Goal: Task Accomplishment & Management: Manage account settings

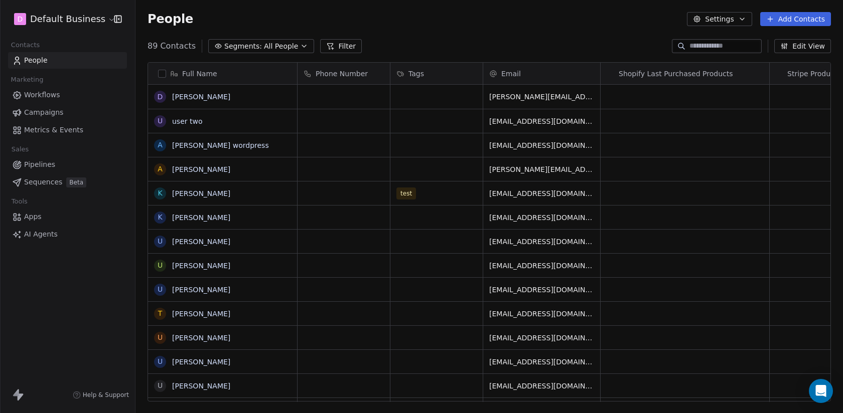
scroll to position [364, 707]
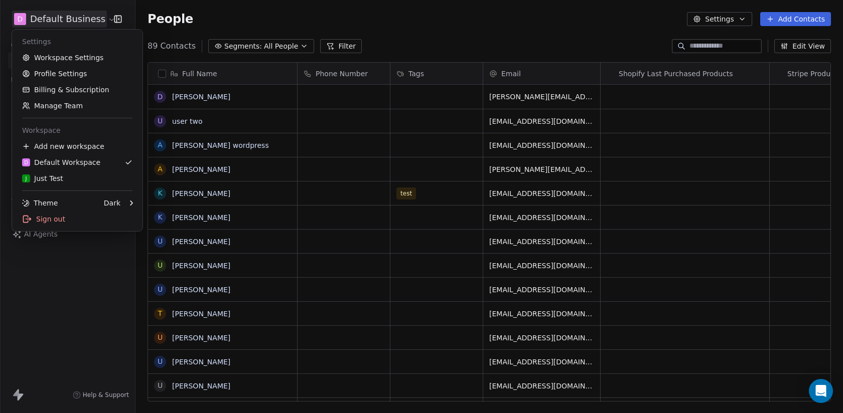
click at [66, 12] on html "D Default Business Contacts People Marketing Workflows Campaigns Metrics & Even…" at bounding box center [421, 206] width 843 height 413
click at [83, 58] on link "Workspace Settings" at bounding box center [77, 58] width 122 height 16
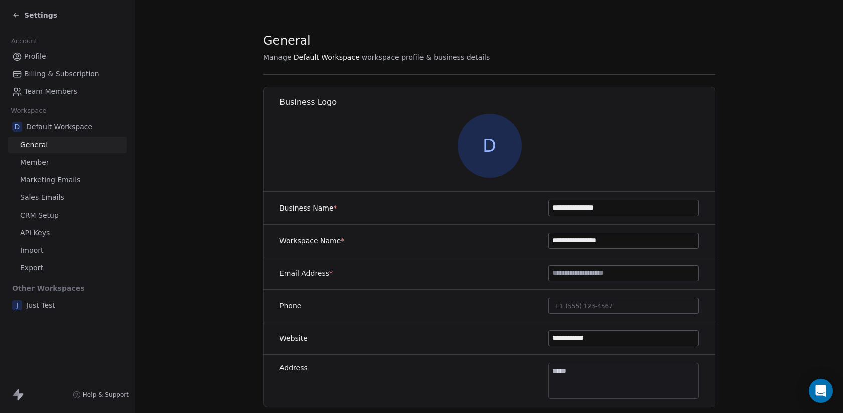
click at [68, 198] on link "Sales Emails" at bounding box center [67, 198] width 119 height 17
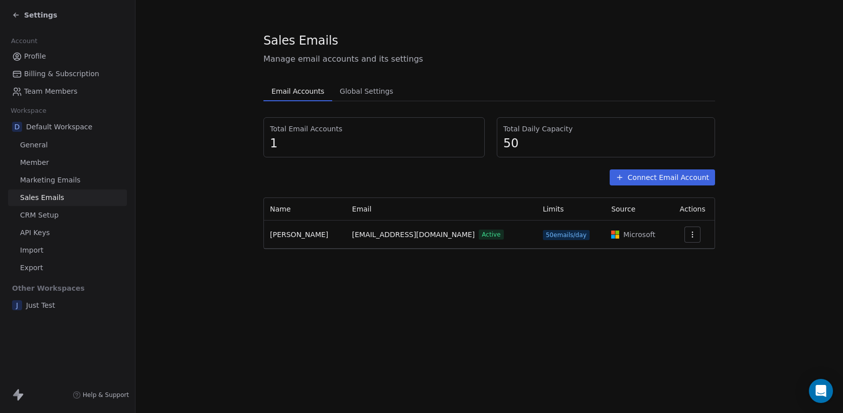
click at [32, 11] on span "Settings" at bounding box center [40, 15] width 33 height 10
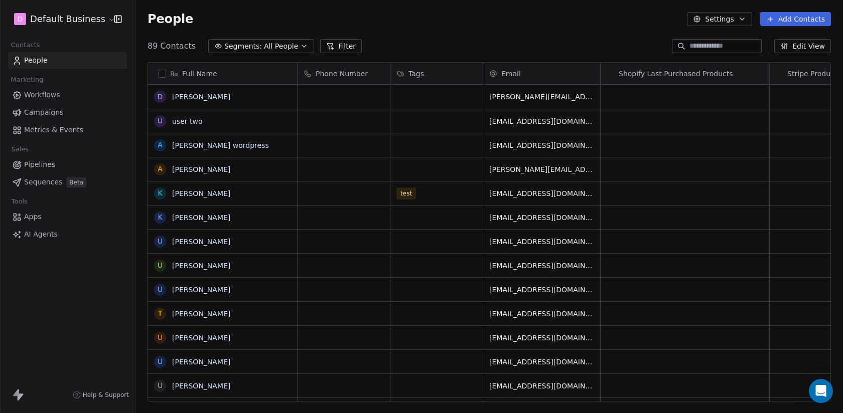
scroll to position [364, 707]
click at [49, 113] on span "Campaigns" at bounding box center [43, 112] width 39 height 11
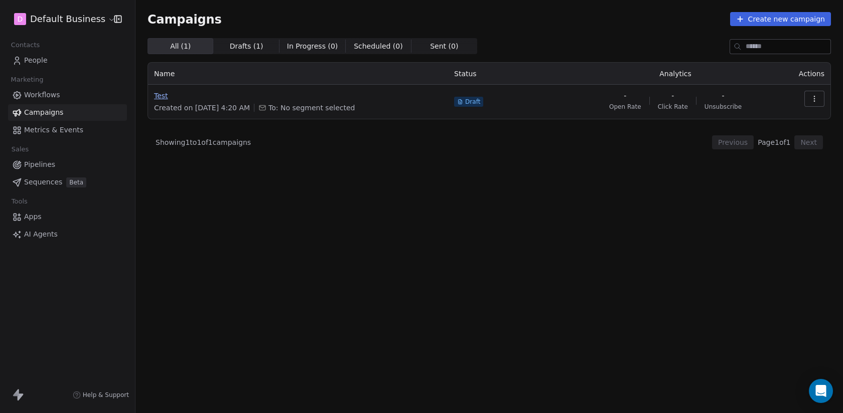
click at [177, 97] on span "Test" at bounding box center [298, 96] width 288 height 10
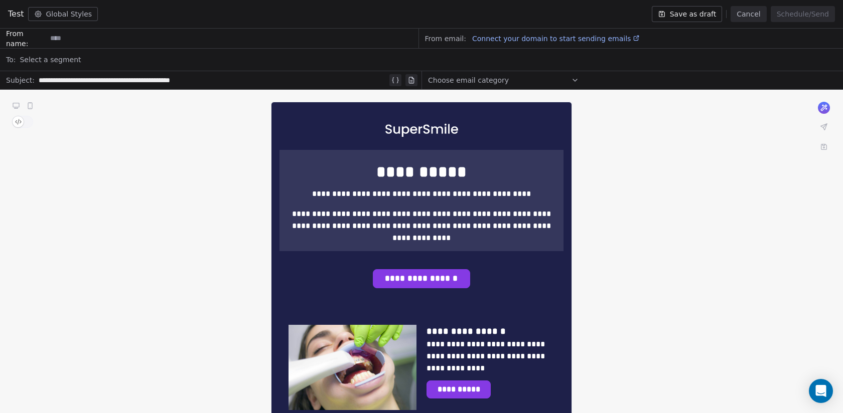
click at [566, 36] on span "Connect your domain to start sending emails" at bounding box center [551, 39] width 159 height 8
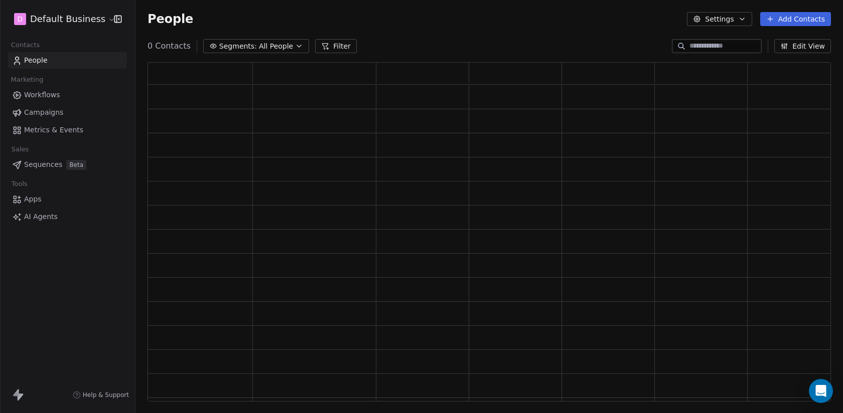
scroll to position [340, 683]
click at [48, 14] on html "D Default Business Contacts People Marketing Workflows Campaigns Metrics & Even…" at bounding box center [421, 206] width 843 height 413
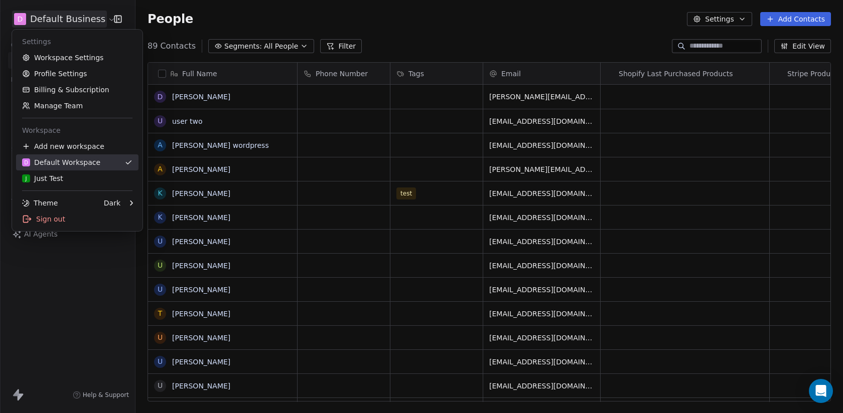
scroll to position [364, 707]
click at [68, 176] on div "J Just Test" at bounding box center [77, 179] width 110 height 10
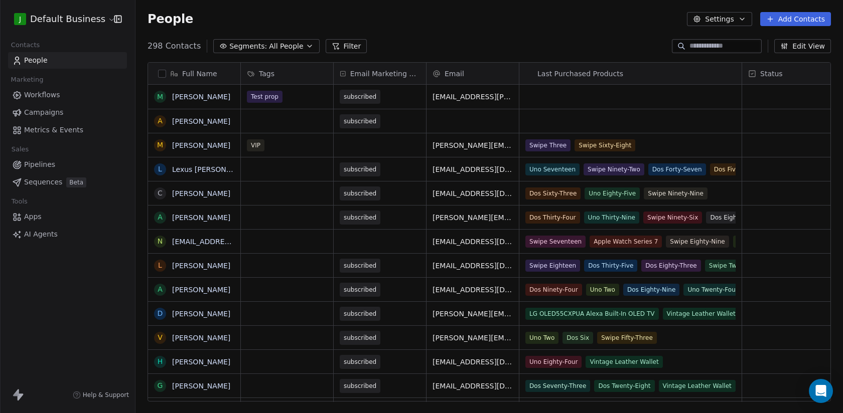
scroll to position [364, 707]
click at [56, 114] on span "Campaigns" at bounding box center [43, 112] width 39 height 11
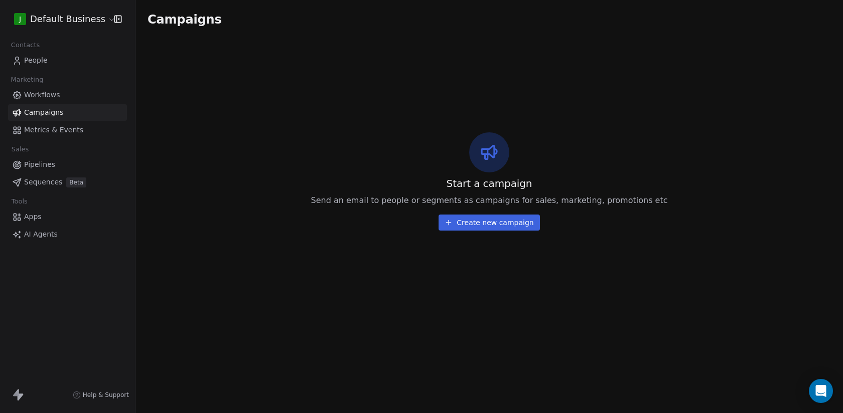
click at [84, 11] on html "J Default Business Contacts People Marketing Workflows Campaigns Metrics & Even…" at bounding box center [421, 206] width 843 height 413
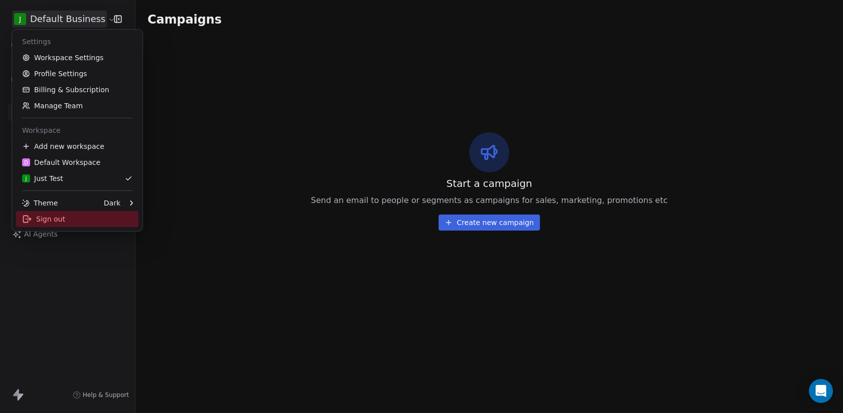
click at [89, 214] on div "Sign out" at bounding box center [77, 219] width 122 height 16
